Goal: Task Accomplishment & Management: Manage account settings

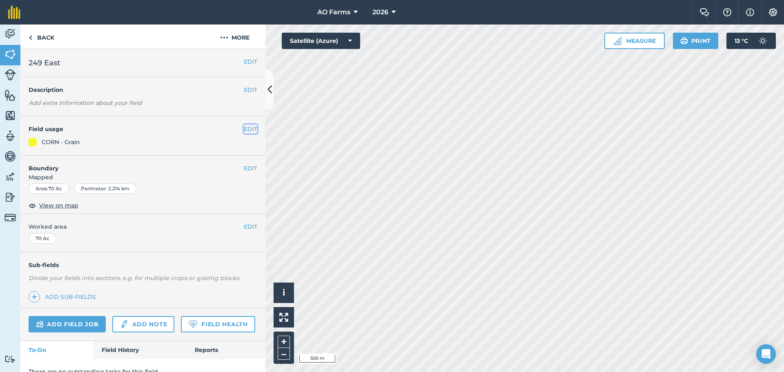
click at [244, 129] on button "EDIT" at bounding box center [250, 129] width 13 height 9
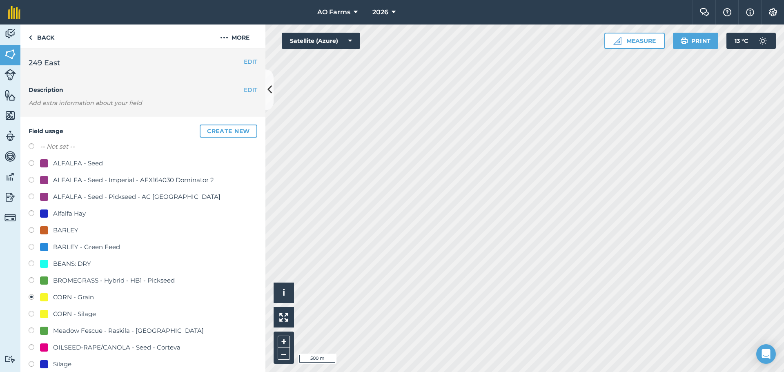
click at [69, 209] on div "Alfalfa Hay" at bounding box center [69, 214] width 33 height 10
radio input "true"
radio input "false"
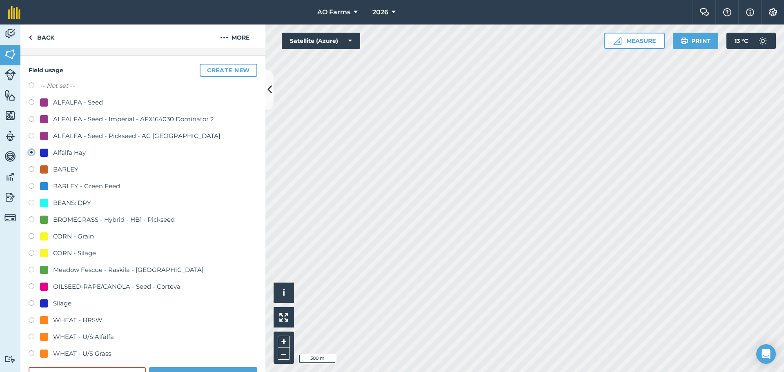
scroll to position [123, 0]
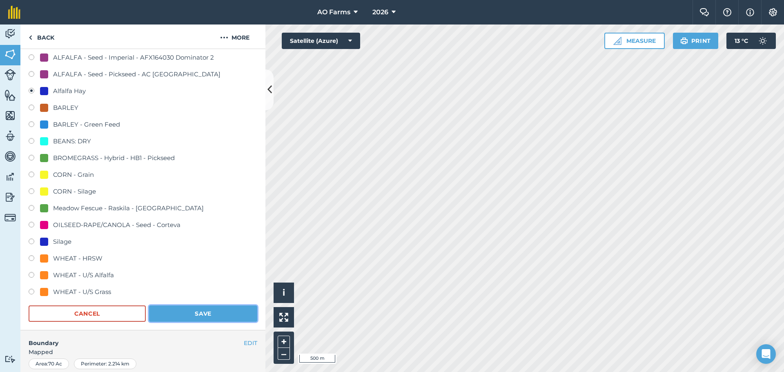
click at [190, 312] on button "Save" at bounding box center [203, 313] width 108 height 16
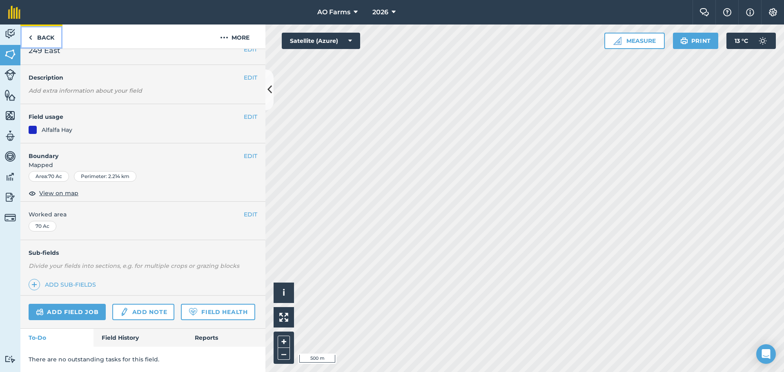
click at [39, 36] on link "Back" at bounding box center [41, 37] width 42 height 24
